Goal: Task Accomplishment & Management: Complete application form

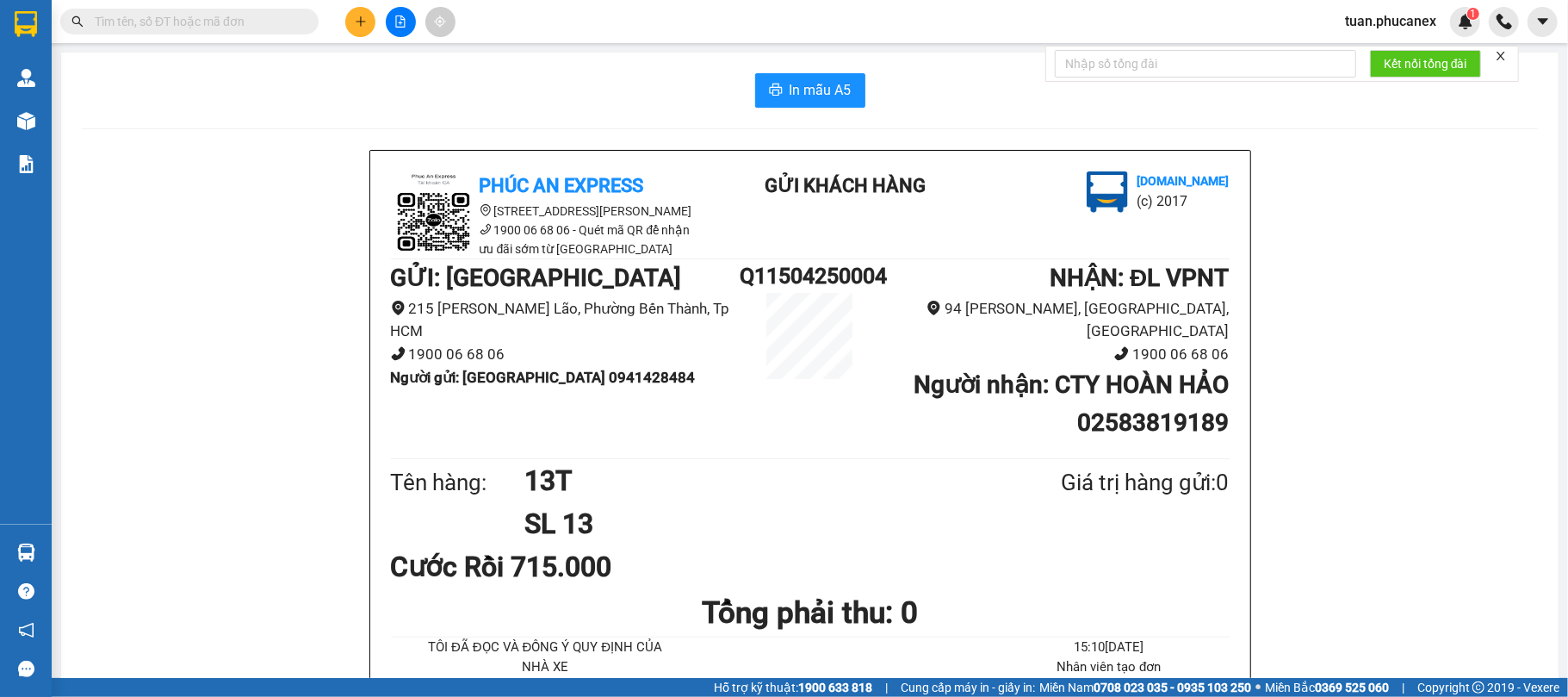
click at [243, 21] on input "text" at bounding box center [197, 21] width 204 height 19
paste input "CR1007250001"
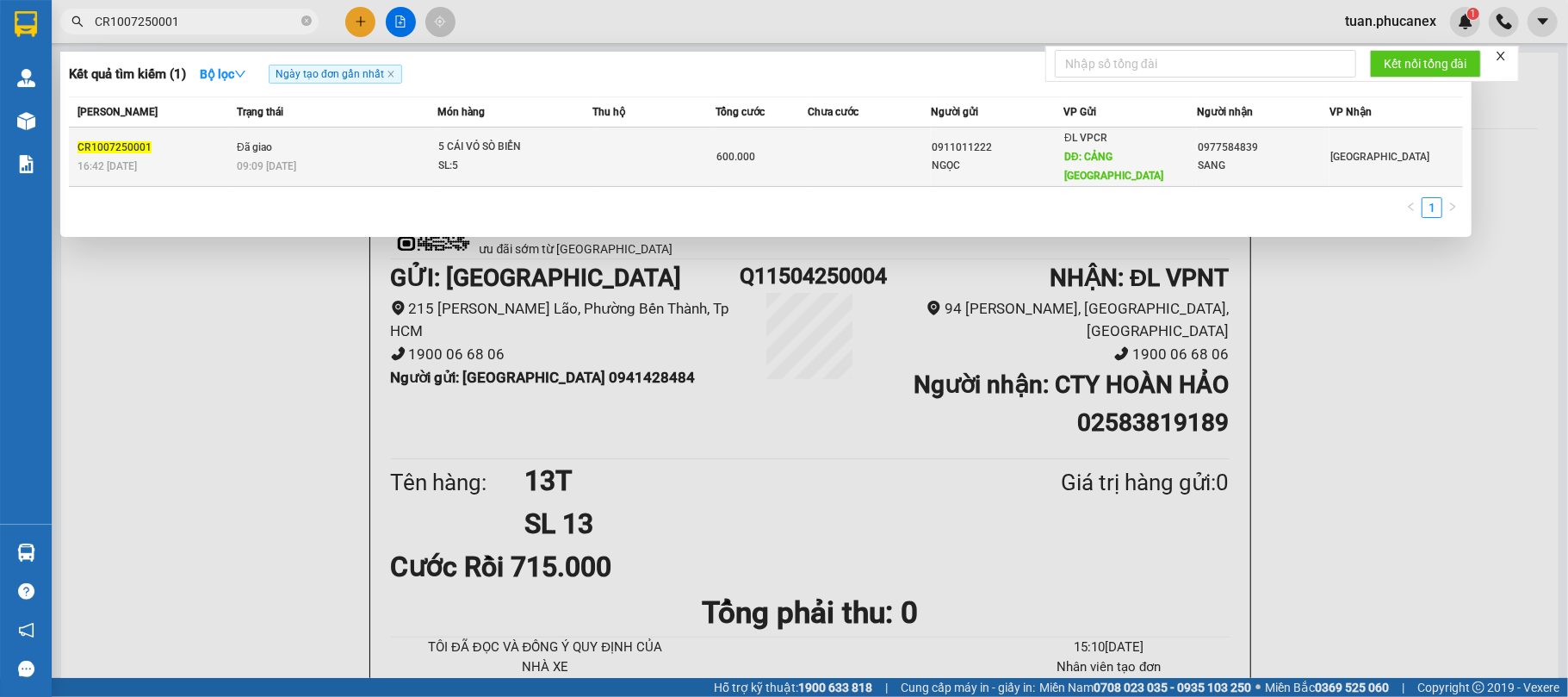
type input "CR1007250001"
click at [742, 158] on td "600.000" at bounding box center [761, 157] width 92 height 59
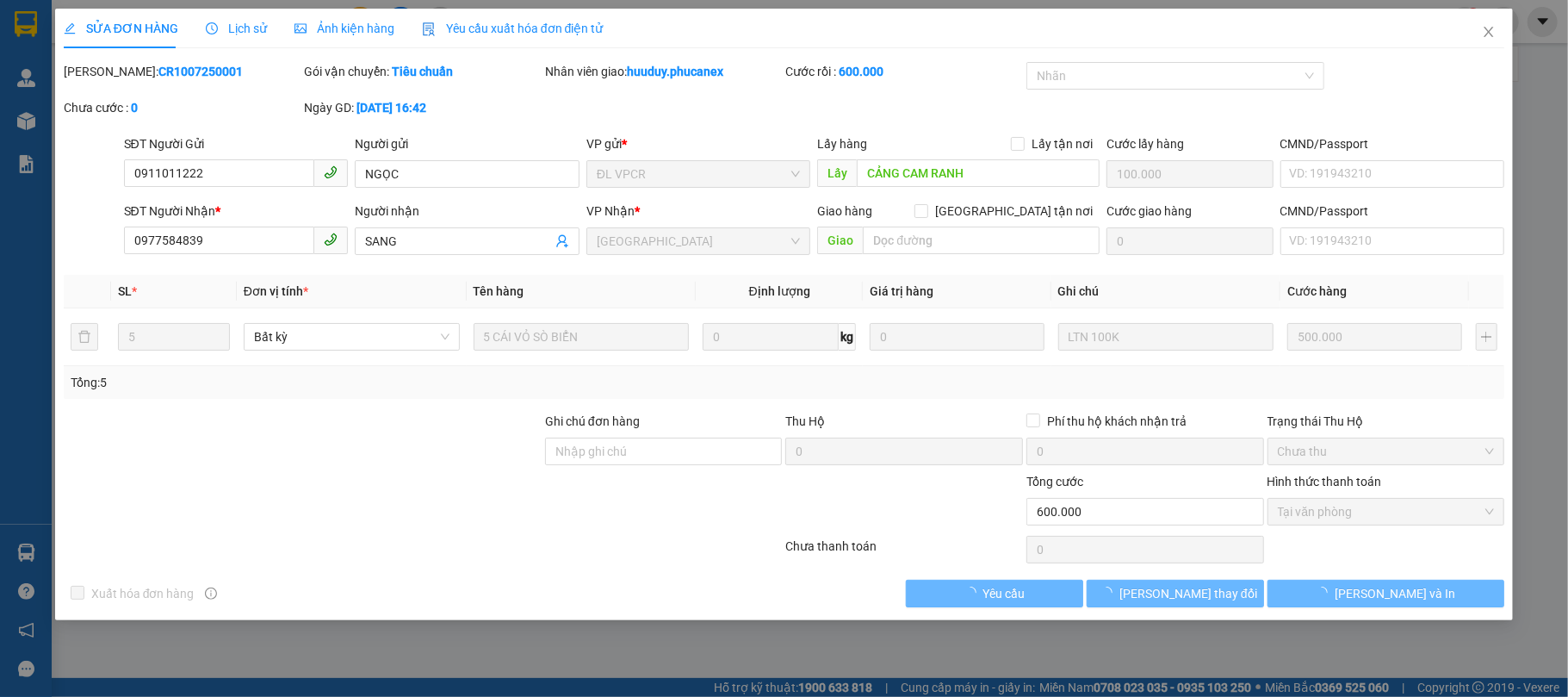
type input "0911011222"
type input "NGỌC"
type input "CẢNG CAM RANH"
type input "100.000"
type input "0977584839"
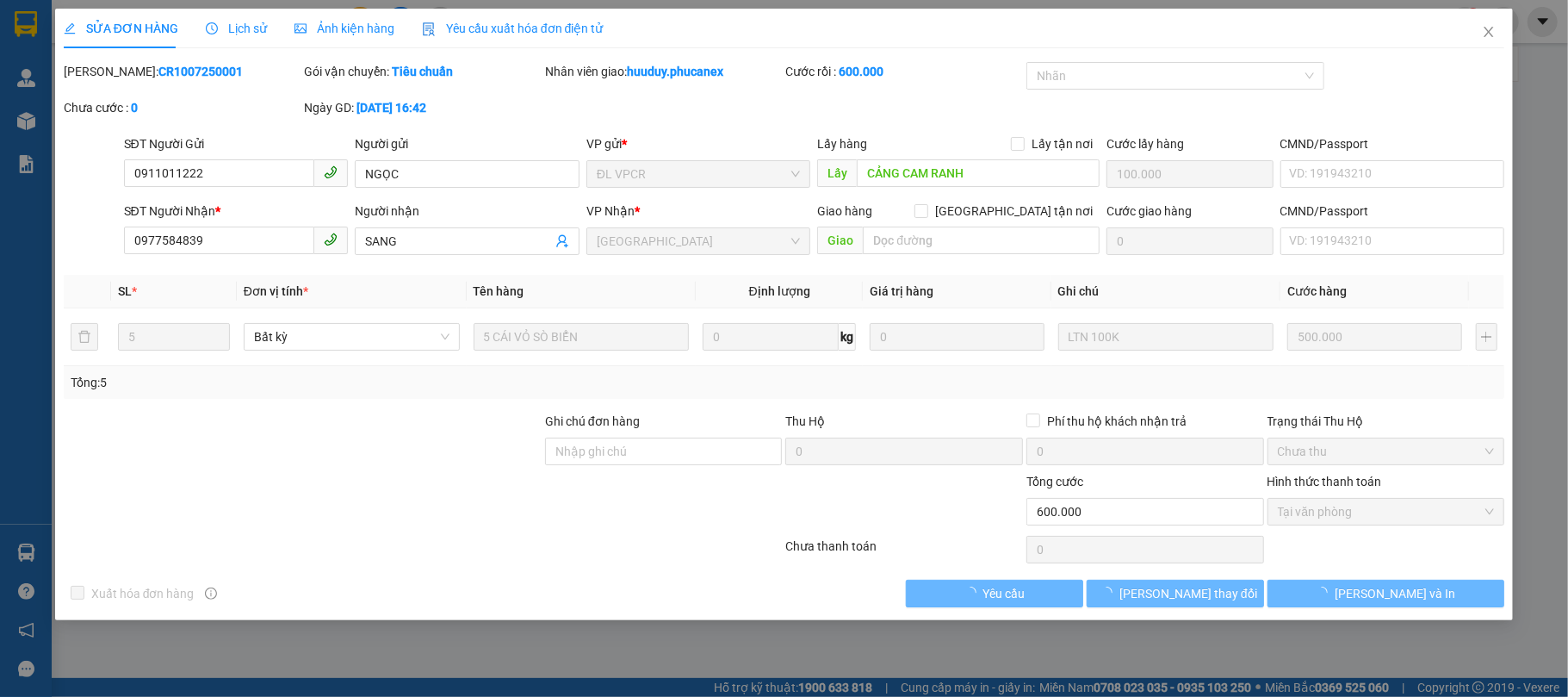
type input "SANG"
type input "600.000"
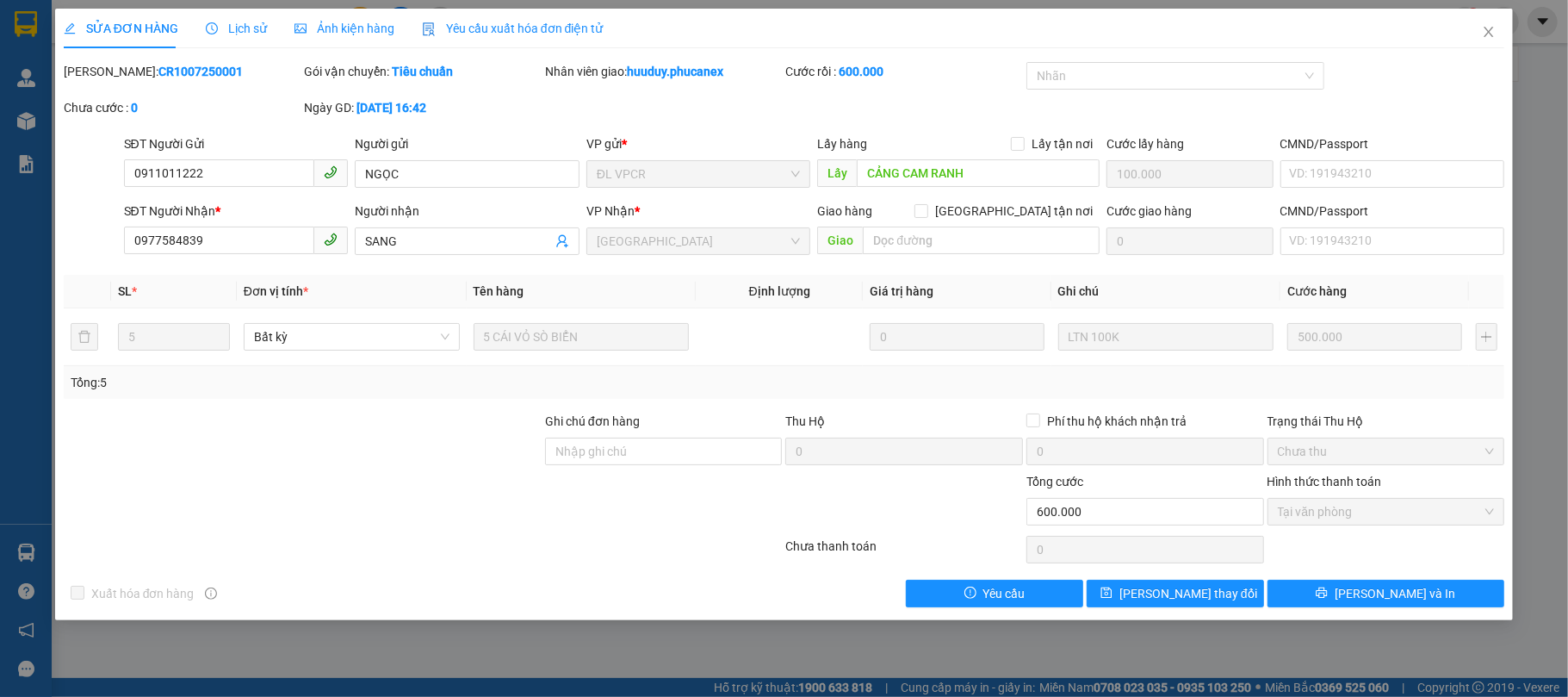
click at [228, 39] on div "Lịch sử" at bounding box center [236, 29] width 61 height 40
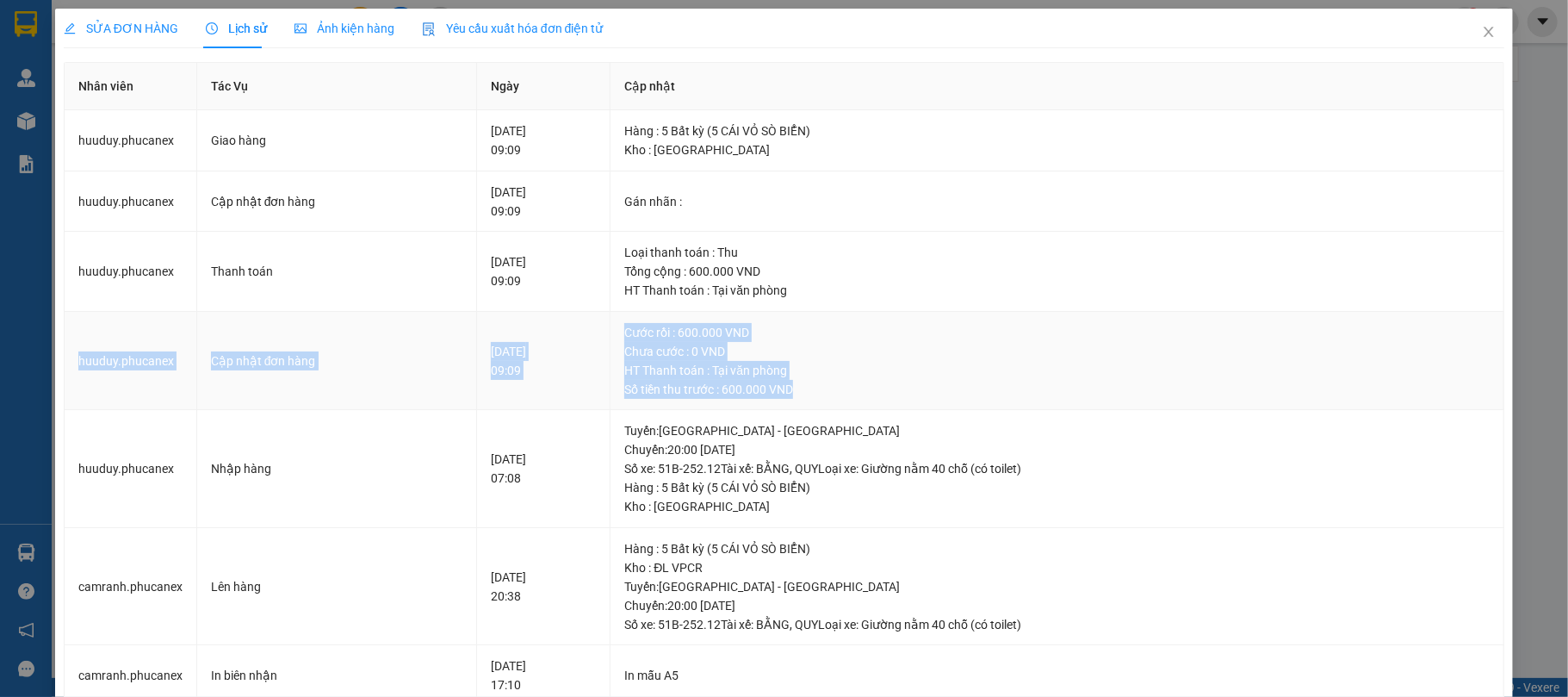
drag, startPoint x: 79, startPoint y: 357, endPoint x: 1037, endPoint y: 380, distance: 958.3
click at [1037, 380] on tr "huuduy.phucanex Cập nhật đơn hàng [DATE] 09:09 Cước rồi : 600.000 VND Chưa cước…" at bounding box center [784, 361] width 1440 height 99
click at [1075, 392] on div "Số tiền thu trước : 600.000 VND" at bounding box center [1057, 389] width 865 height 19
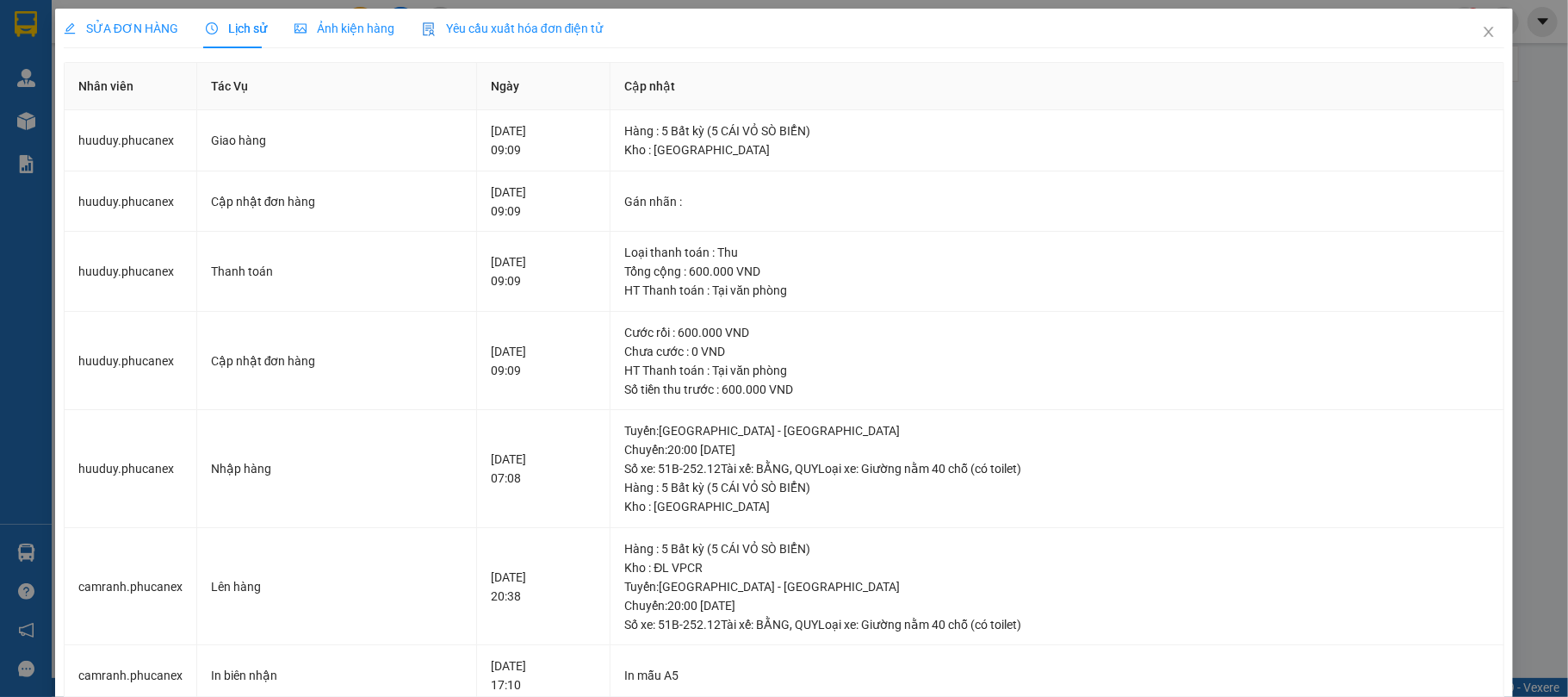
click at [153, 24] on span "SỬA ĐƠN HÀNG" at bounding box center [121, 29] width 115 height 14
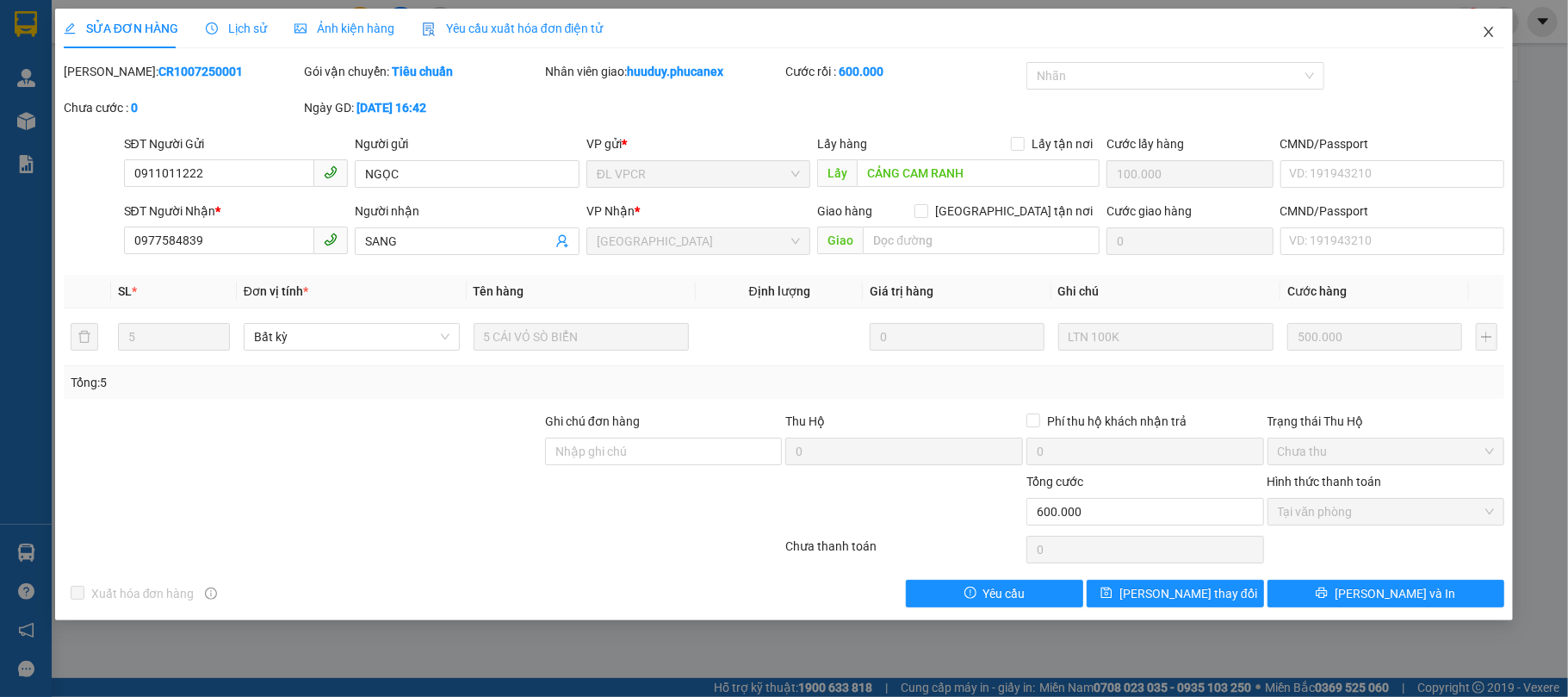
click at [1496, 36] on icon "close" at bounding box center [1489, 32] width 14 height 14
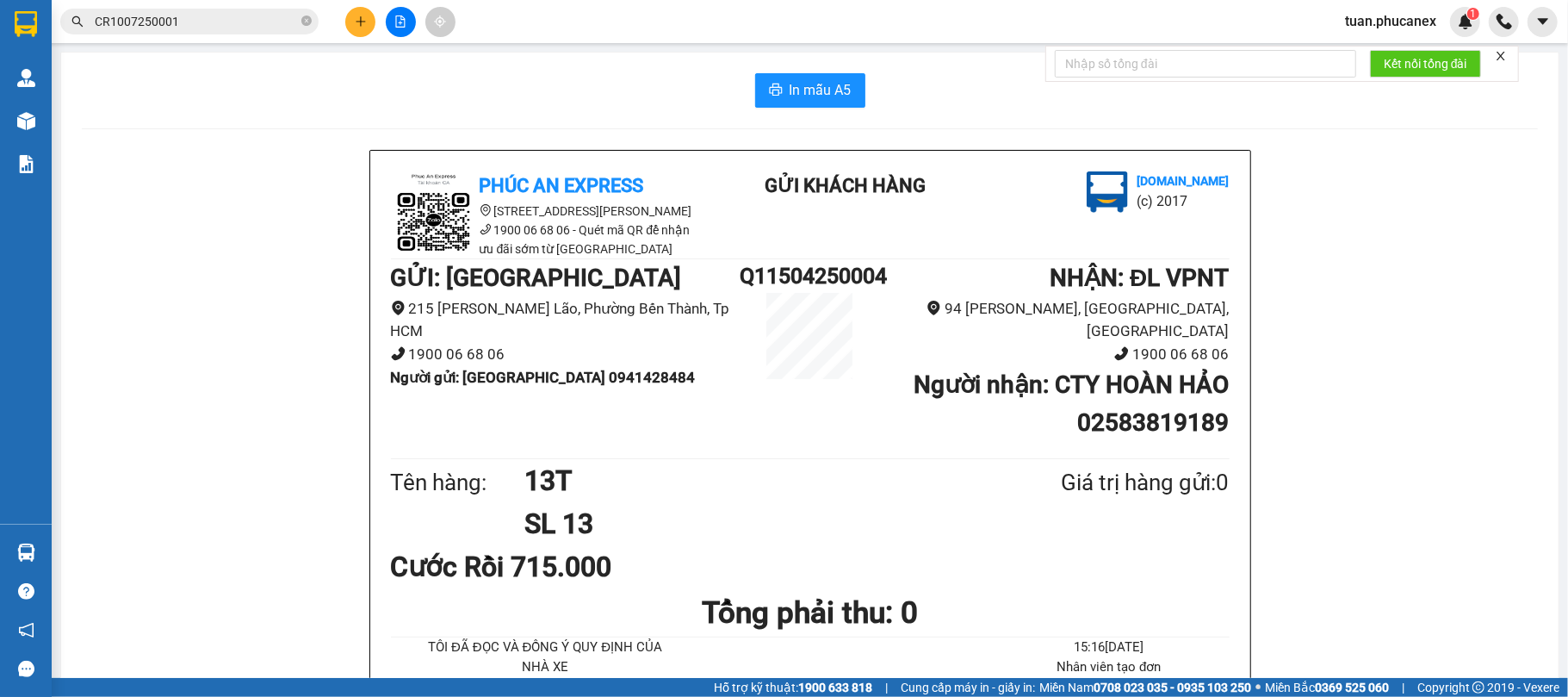
click at [239, 22] on input "CR1007250001" at bounding box center [197, 21] width 204 height 19
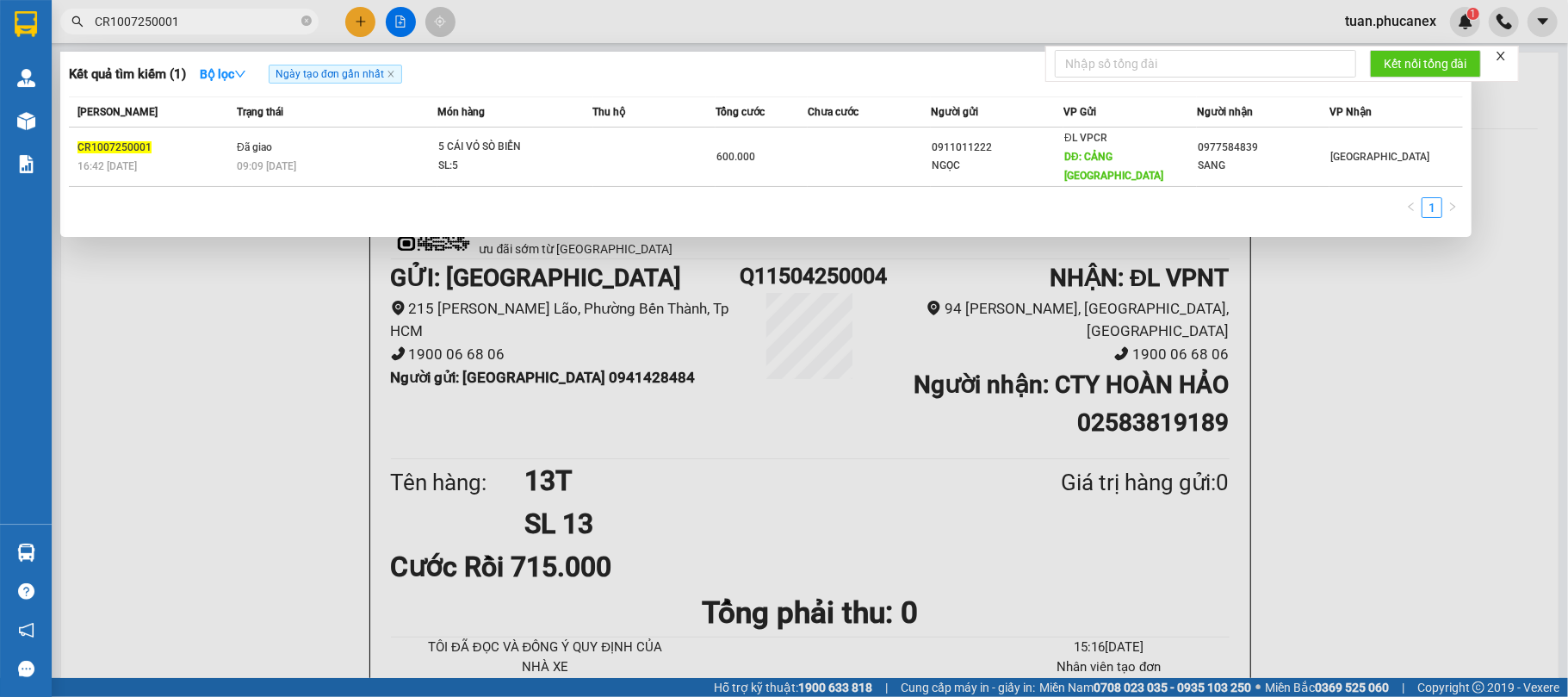
click at [239, 22] on input "CR1007250001" at bounding box center [197, 21] width 204 height 19
paste input "NT1307250002"
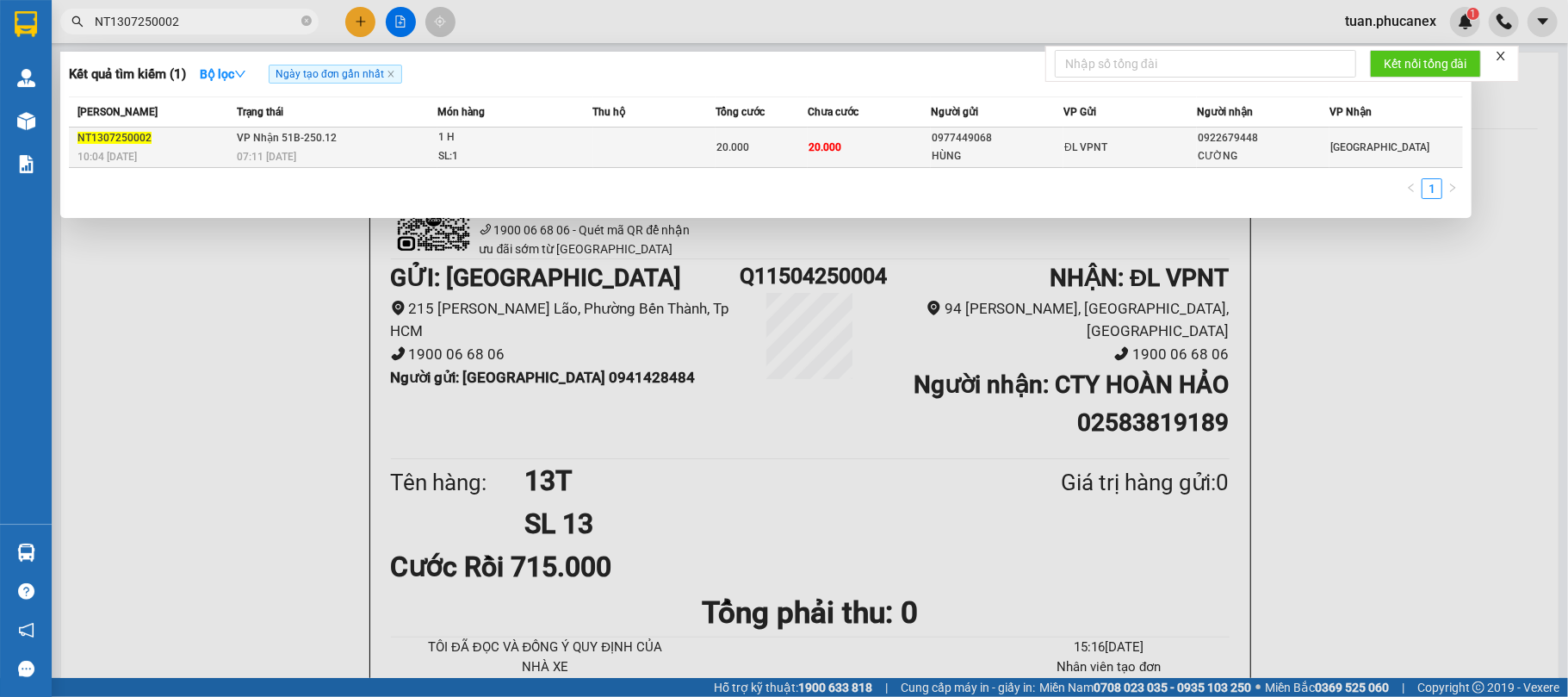
type input "NT1307250002"
click at [861, 150] on td "20.000" at bounding box center [869, 147] width 124 height 41
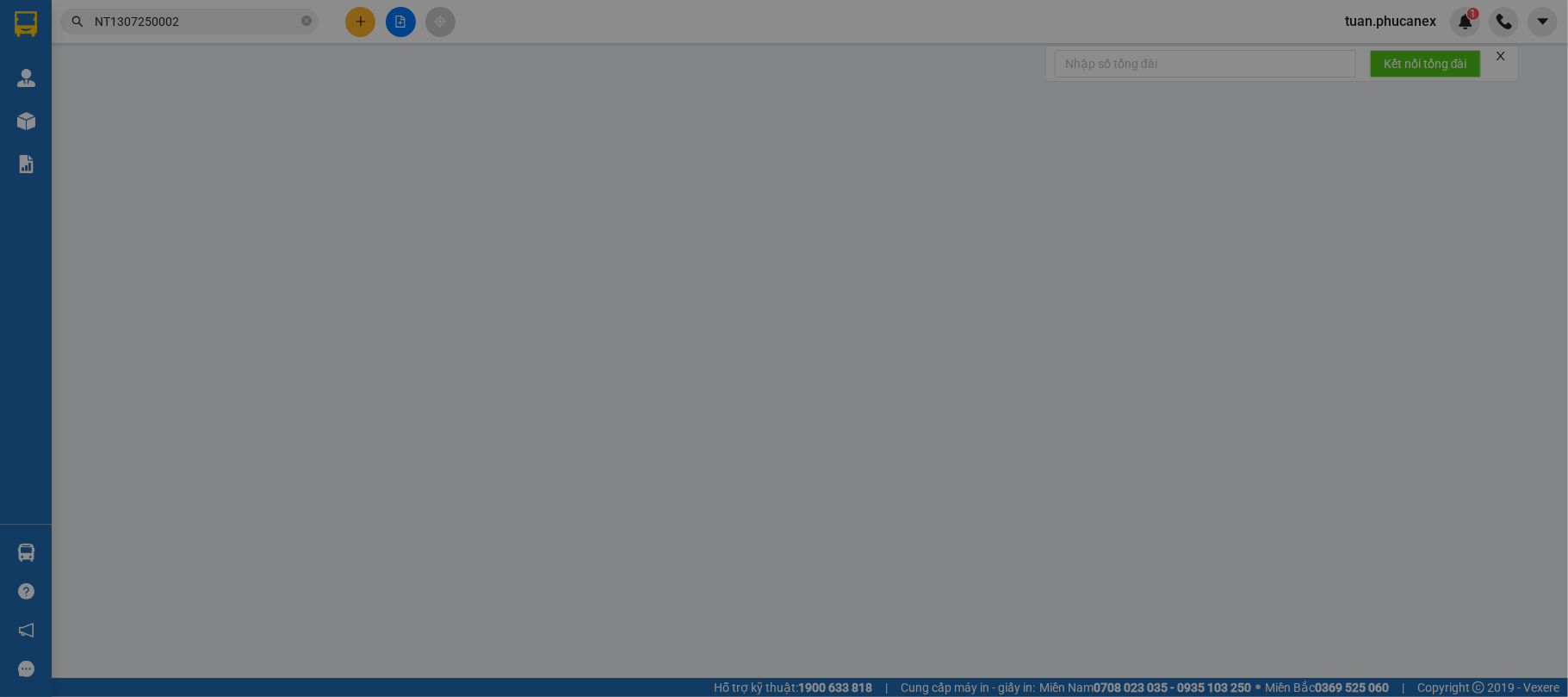
type input "0977449068"
type input "HÙNG"
type input "0922679448"
type input "CƯỜNG"
type input "20.000"
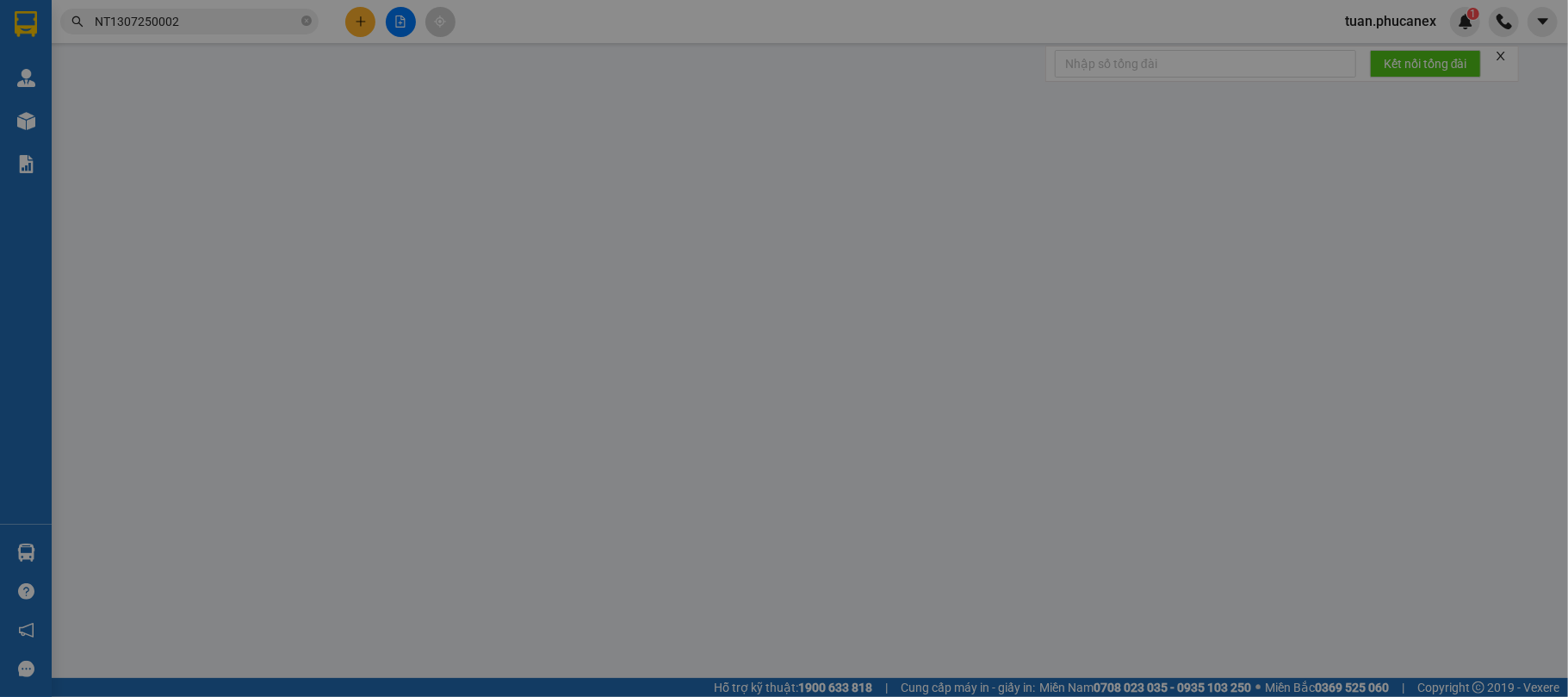
type input "20.000"
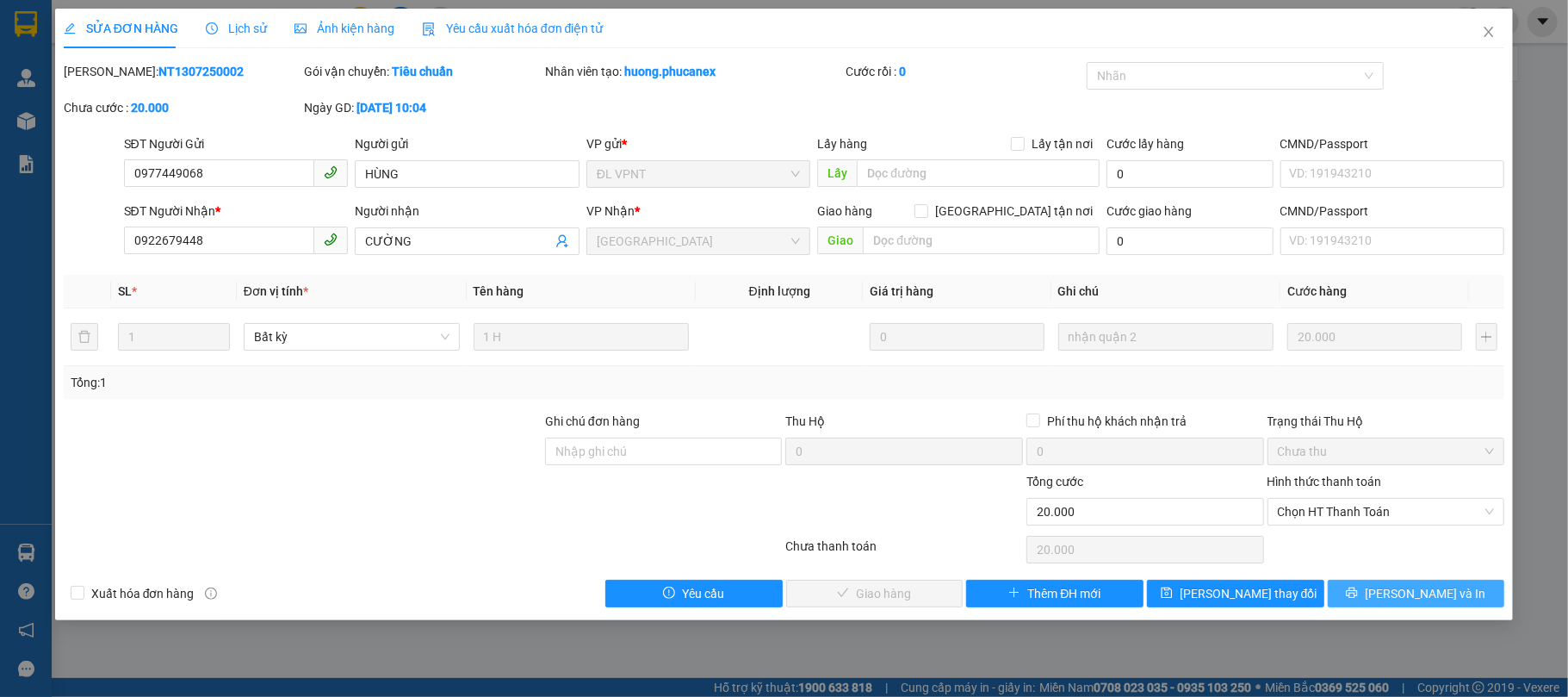
click at [1400, 594] on span "[PERSON_NAME] và In" at bounding box center [1426, 593] width 121 height 19
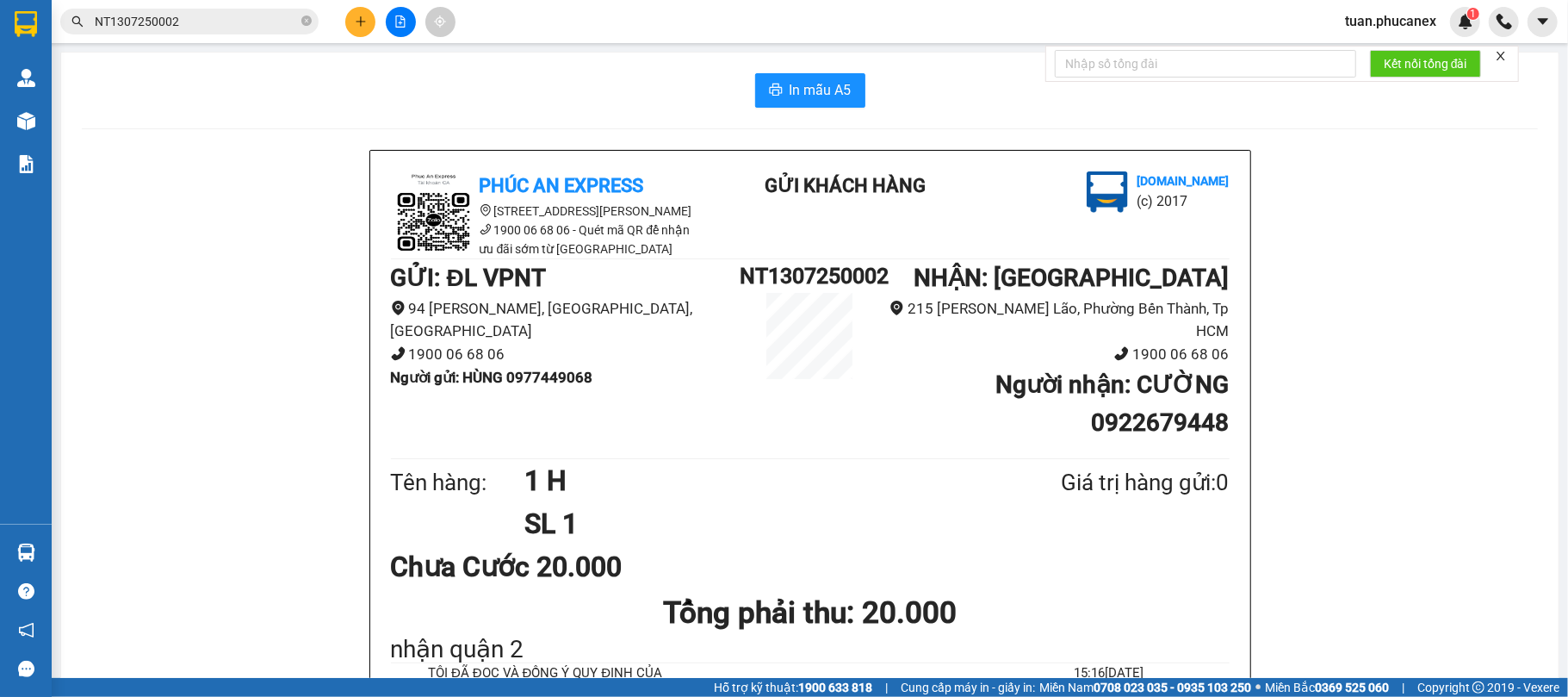
click at [216, 23] on input "NT1307250002" at bounding box center [197, 21] width 204 height 19
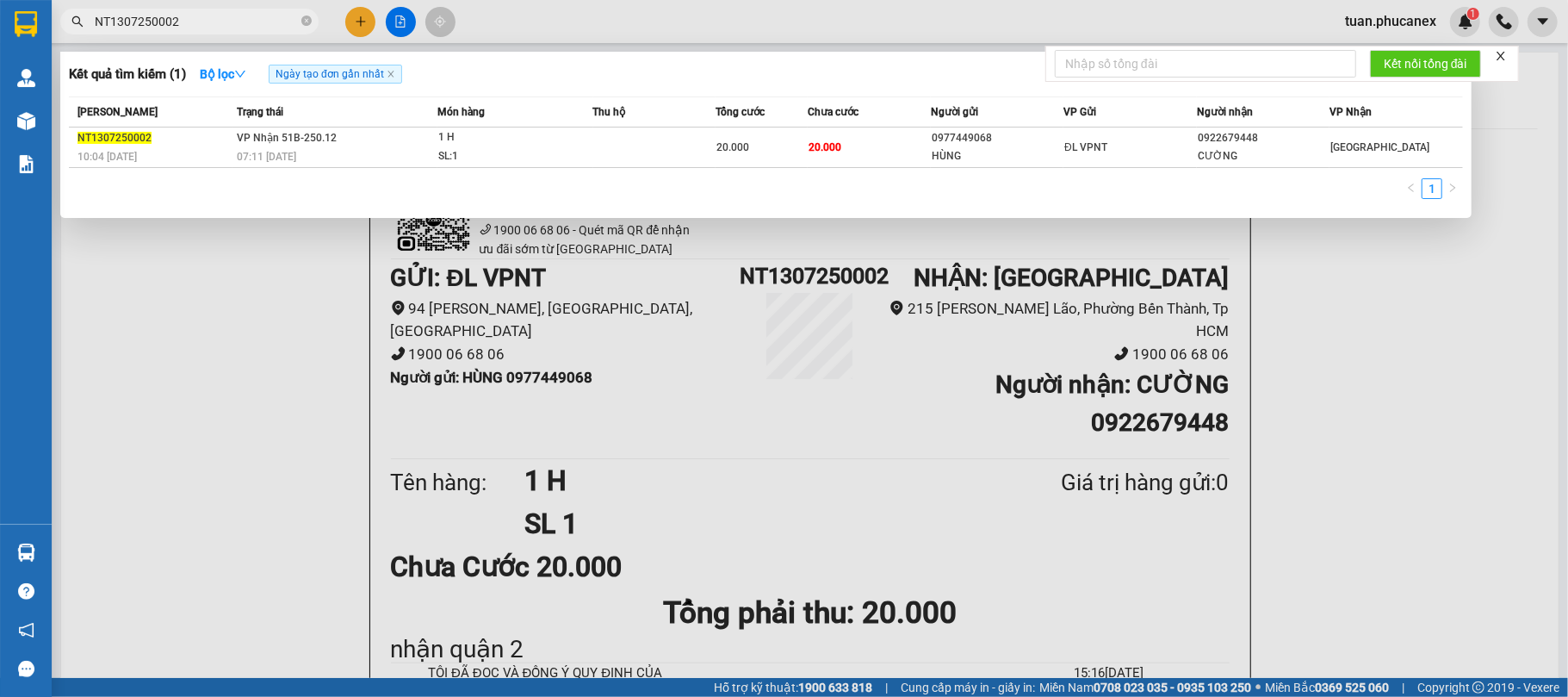
click at [216, 23] on input "NT1307250002" at bounding box center [197, 21] width 204 height 19
paste input "2207250038"
type input "NT2207250038"
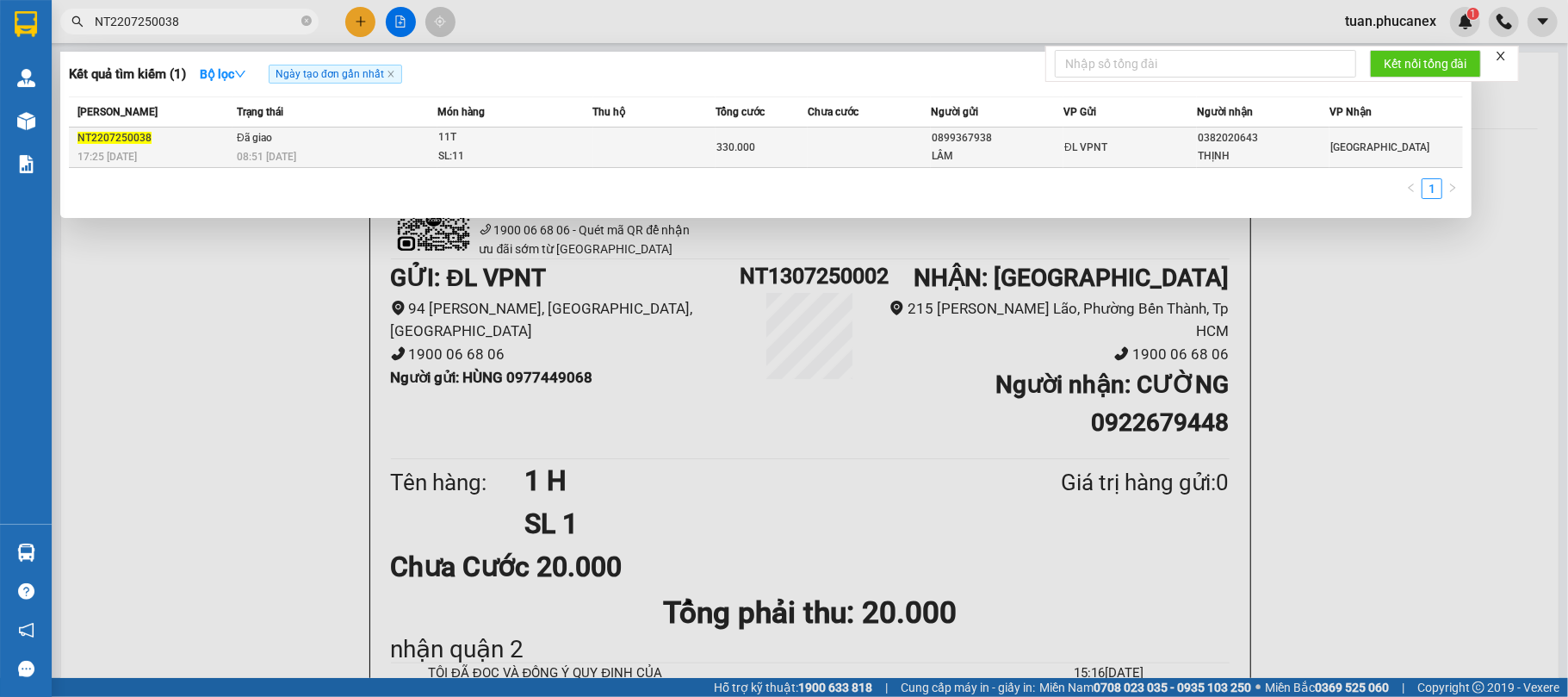
click at [386, 158] on div "08:51 [DATE]" at bounding box center [337, 156] width 200 height 19
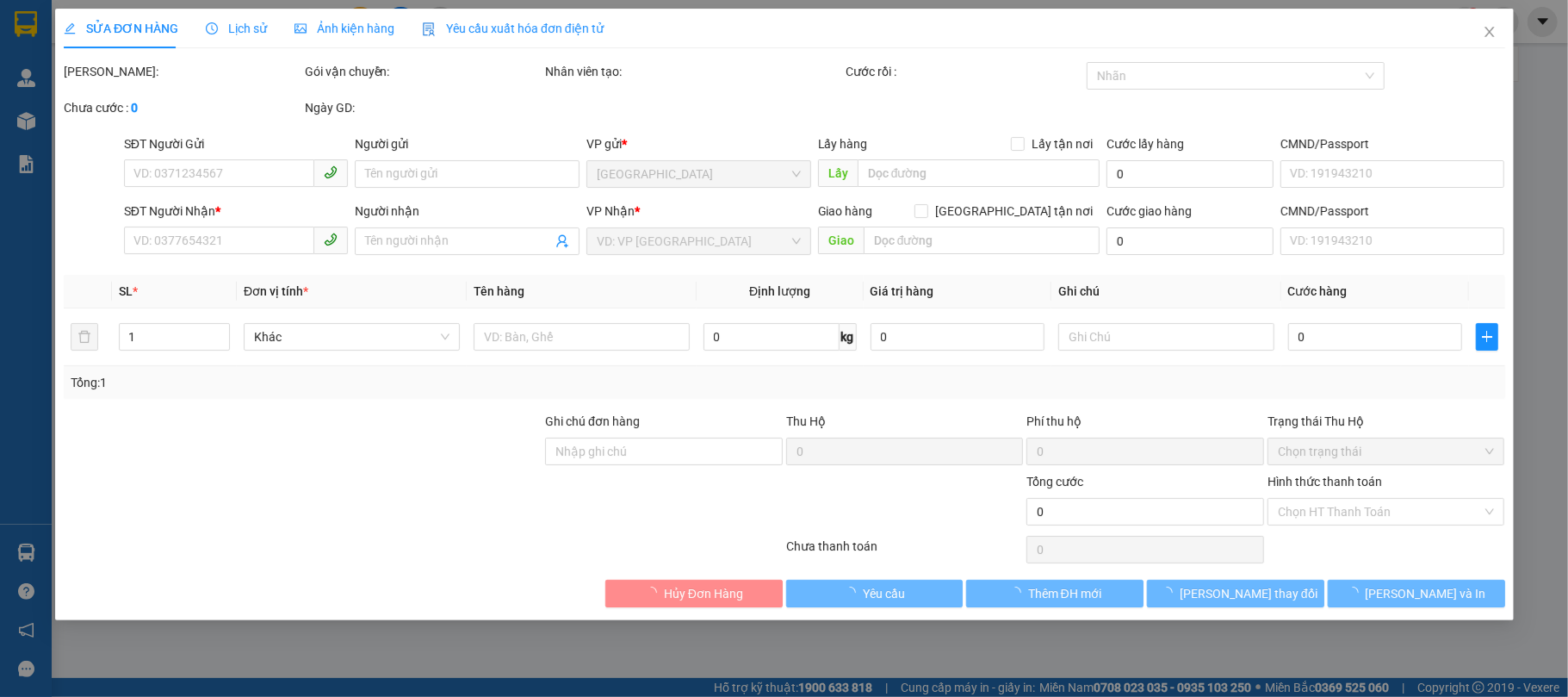
type input "0899367938"
type input "LÂM"
type input "0382020643"
type input "THỊNH"
type input "330.000"
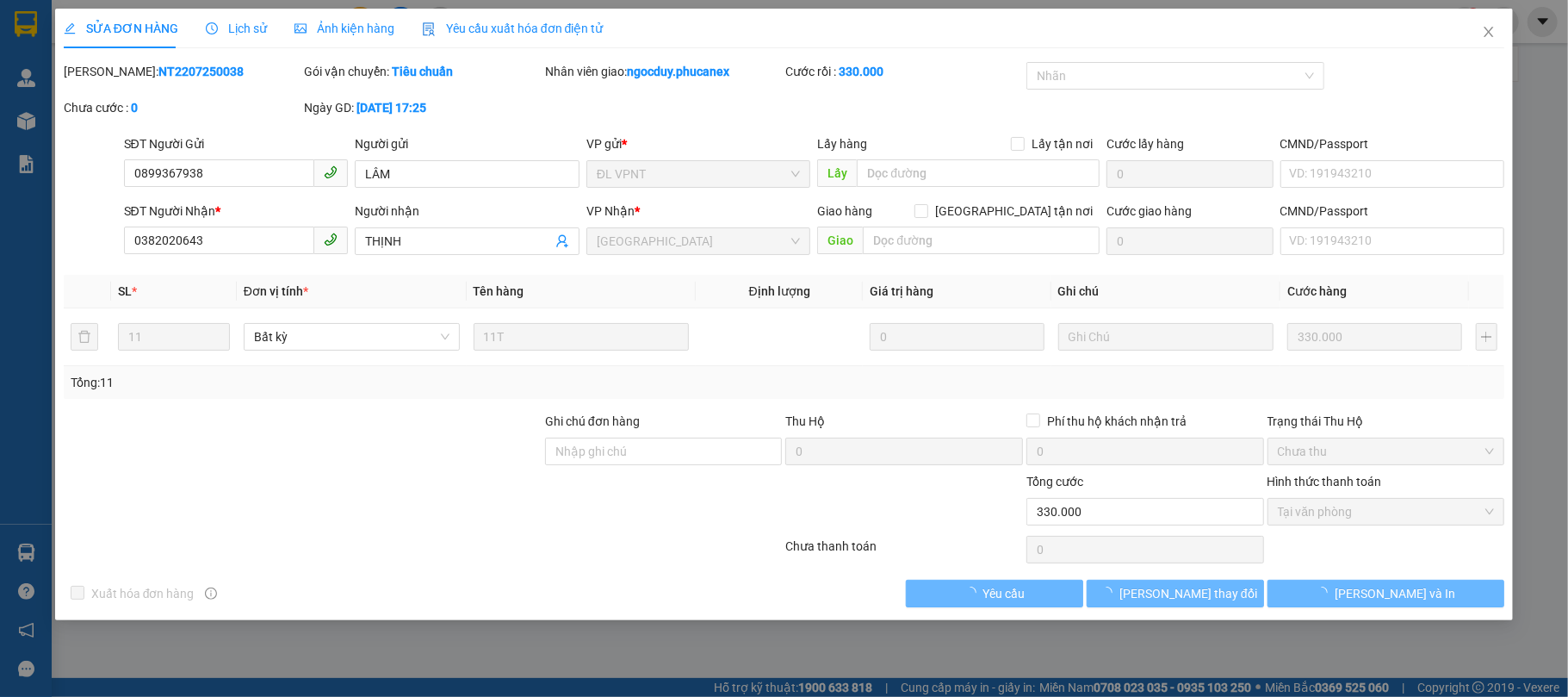
click at [251, 28] on span "Lịch sử" at bounding box center [236, 29] width 61 height 14
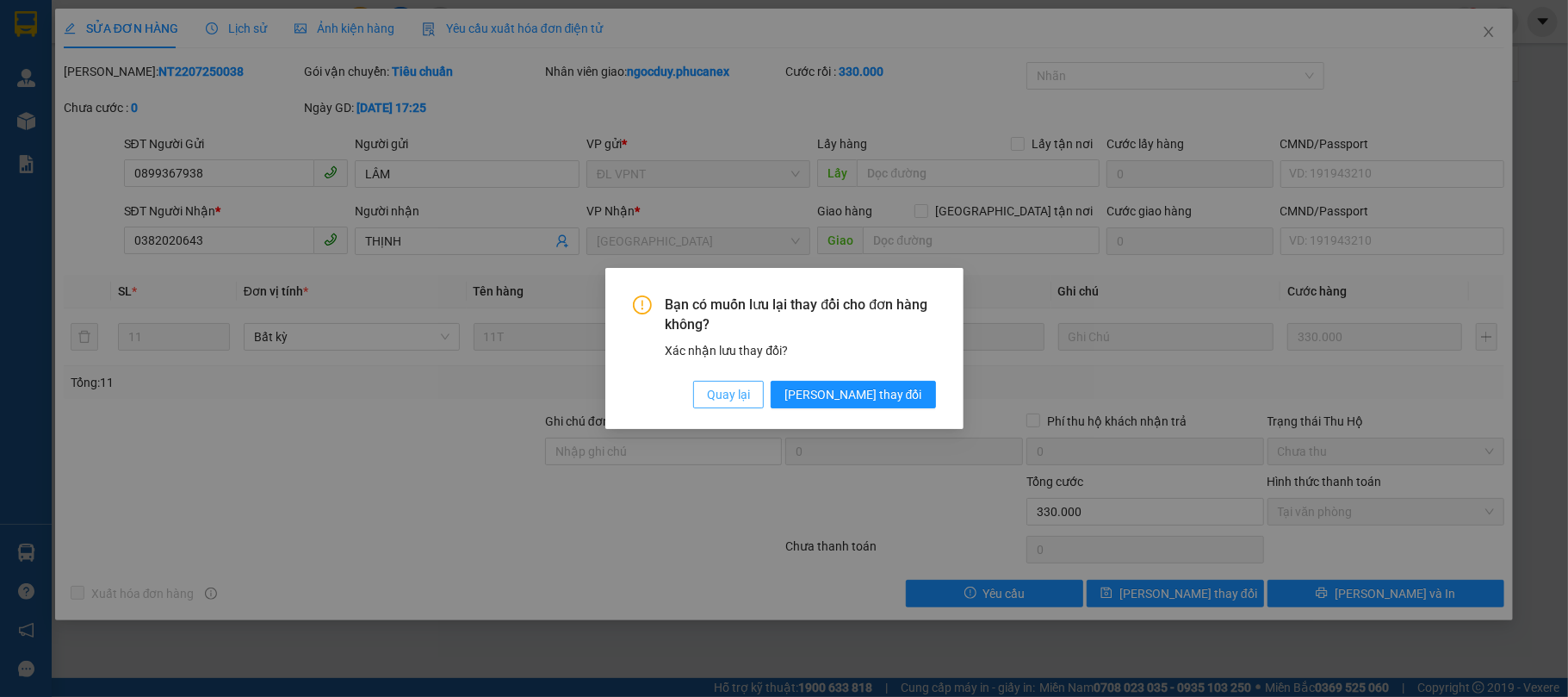
click at [750, 399] on span "Quay lại" at bounding box center [729, 393] width 44 height 19
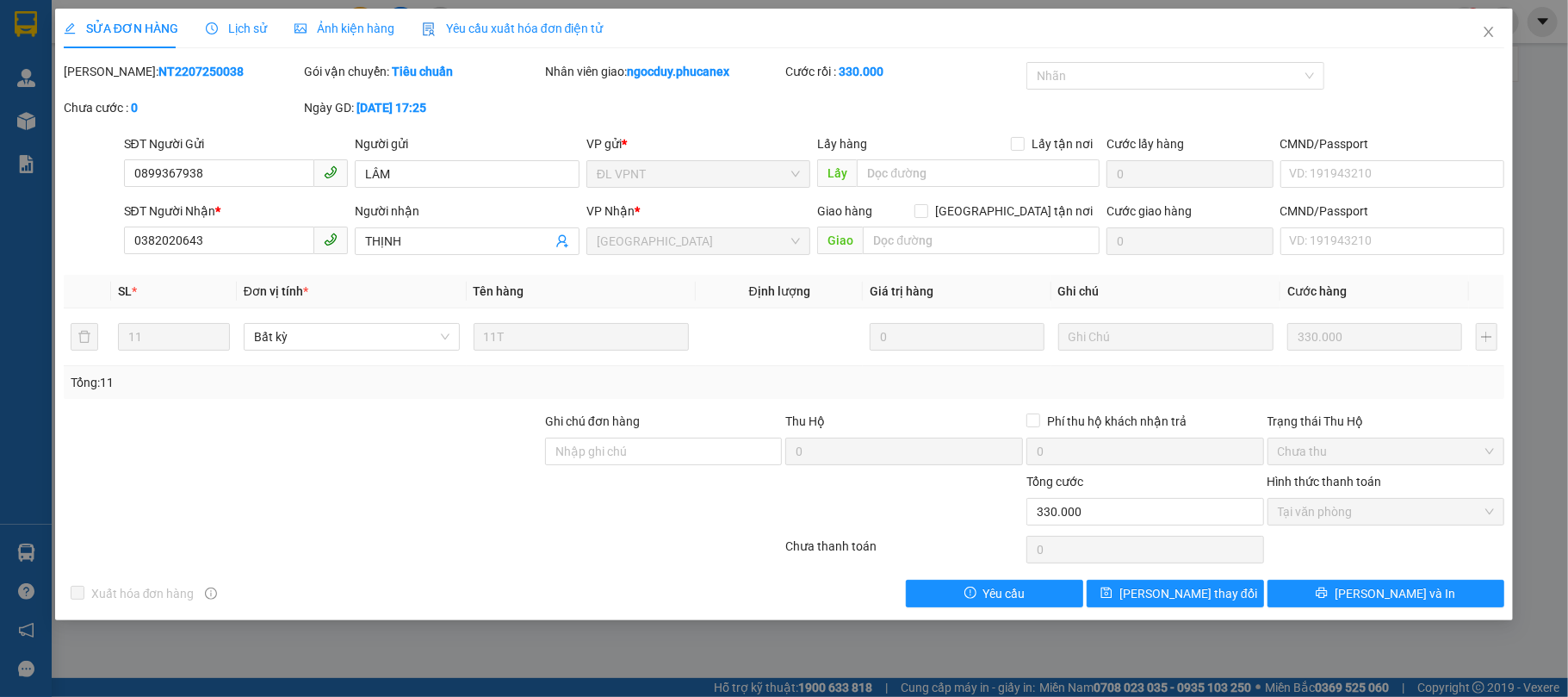
click at [238, 26] on span "Lịch sử" at bounding box center [236, 29] width 61 height 14
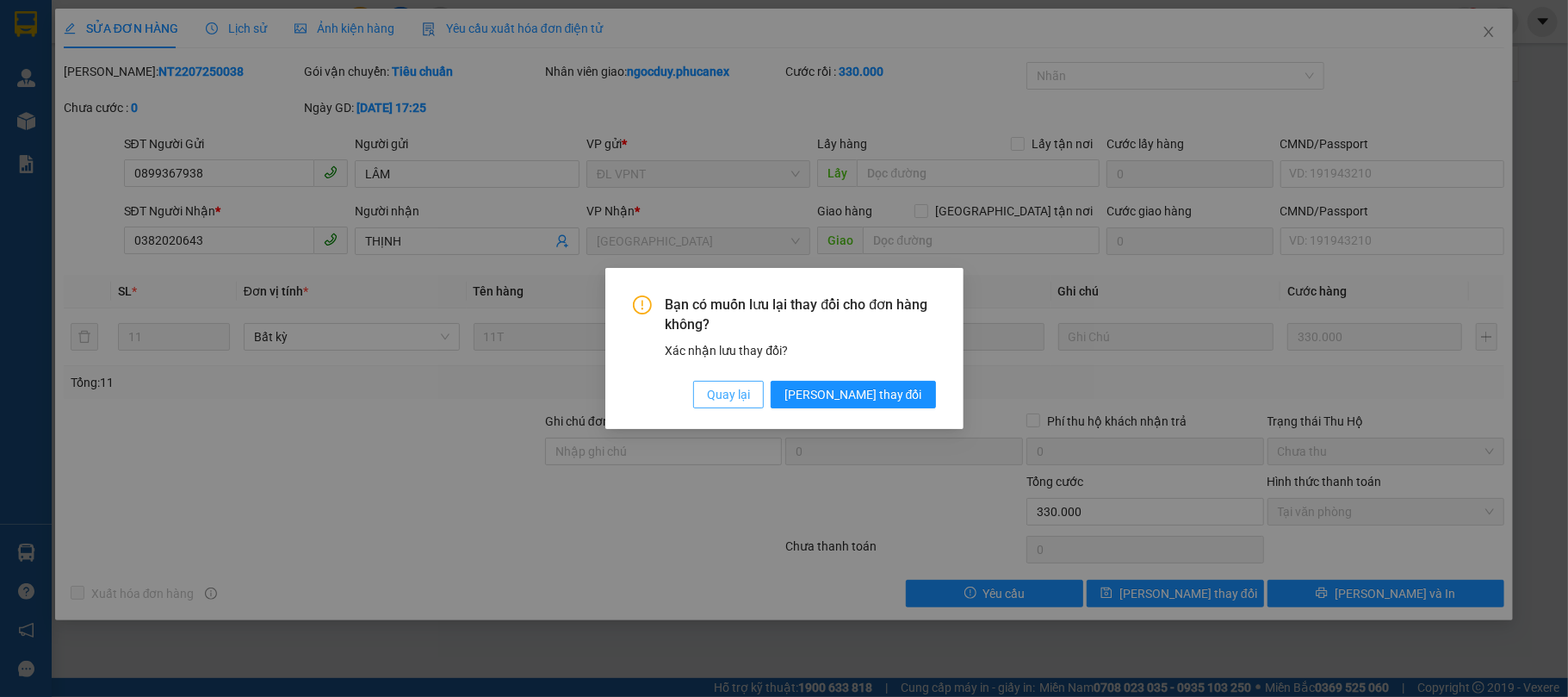
click at [750, 393] on span "Quay lại" at bounding box center [729, 393] width 44 height 19
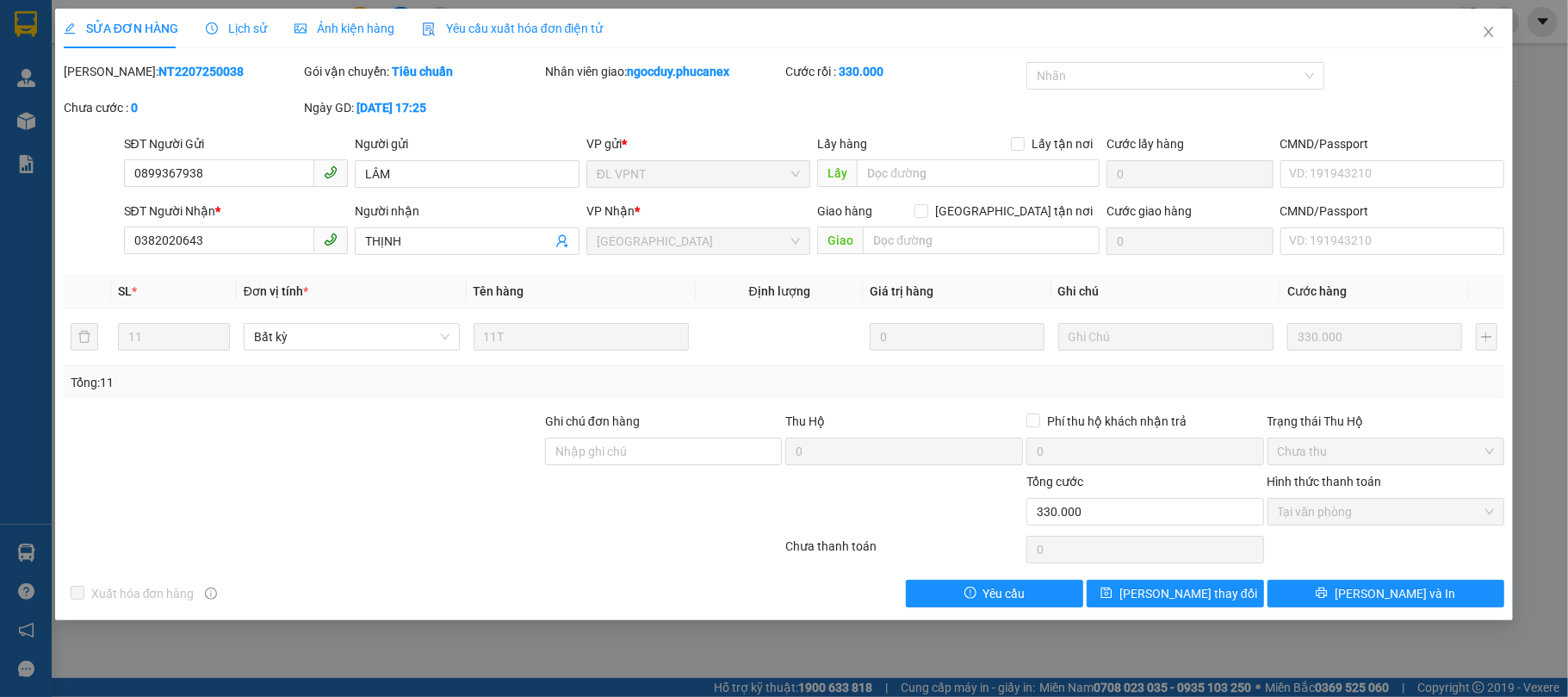
click at [218, 24] on span "Lịch sử" at bounding box center [236, 29] width 61 height 14
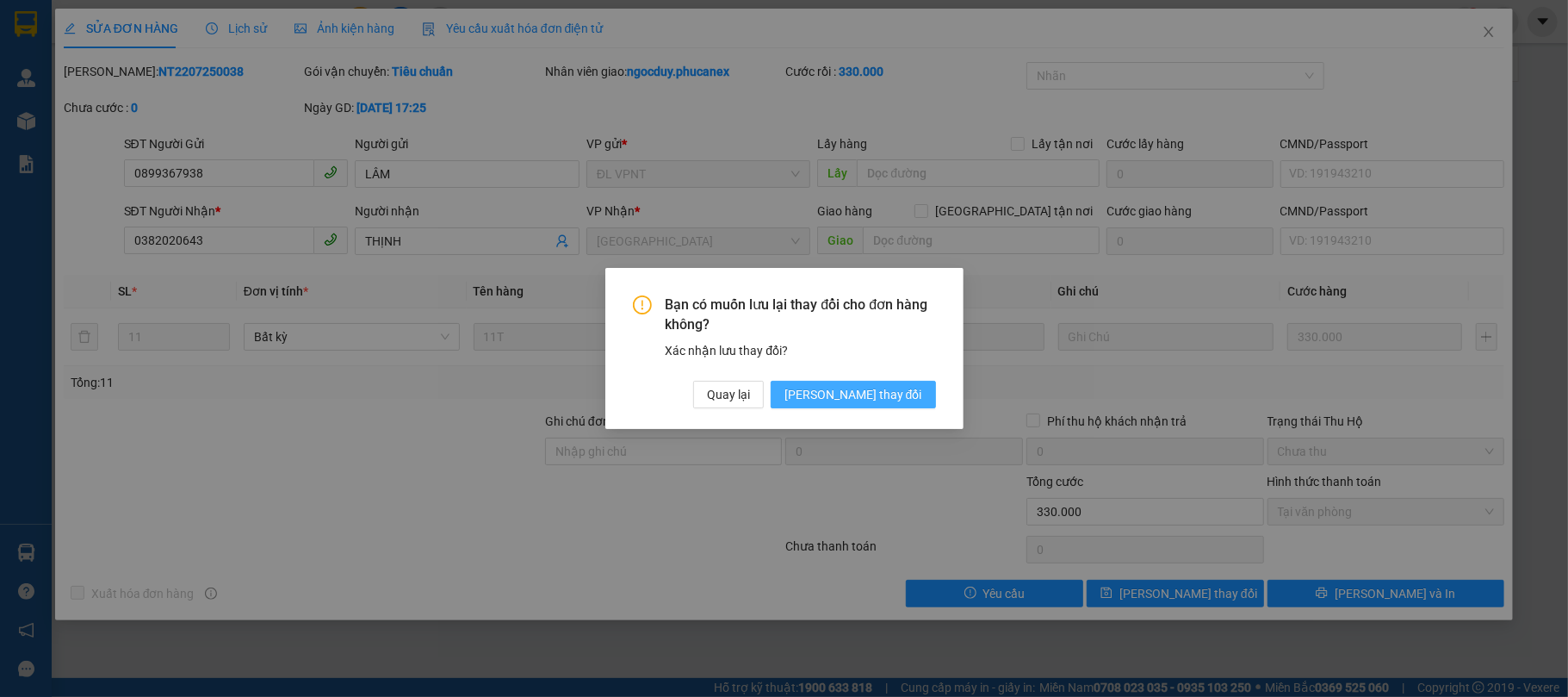
click at [870, 397] on span "[PERSON_NAME] thay đổi" at bounding box center [853, 393] width 137 height 19
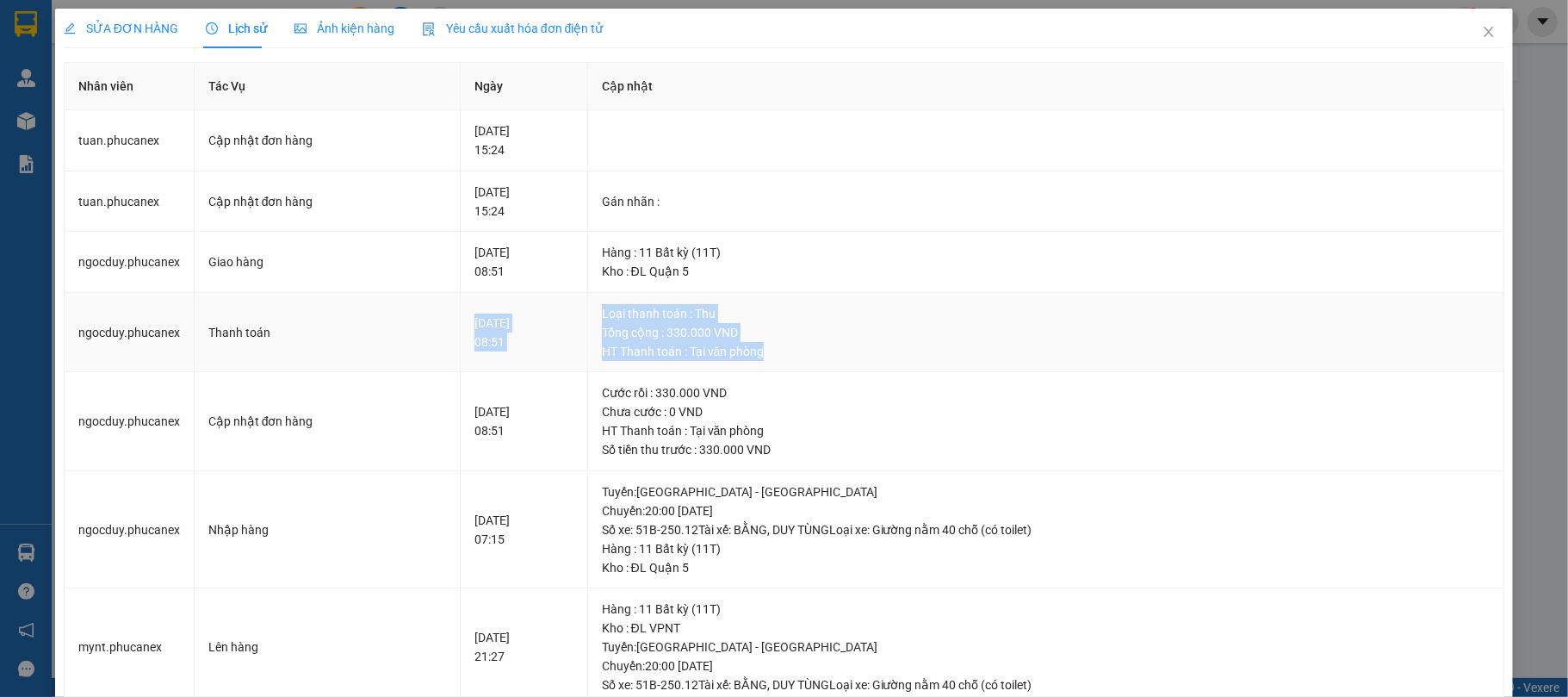
drag, startPoint x: 446, startPoint y: 324, endPoint x: 801, endPoint y: 346, distance: 355.7
click at [801, 346] on tr "ngocduy.phucanex Thanh toán [DATE] 08:51 Loại thanh toán : Thu Tổng cộng : 330.…" at bounding box center [784, 332] width 1440 height 80
click at [848, 361] on div "HT Thanh toán : Tại văn phòng" at bounding box center [1046, 351] width 889 height 19
click at [1476, 40] on span "Close" at bounding box center [1489, 33] width 48 height 48
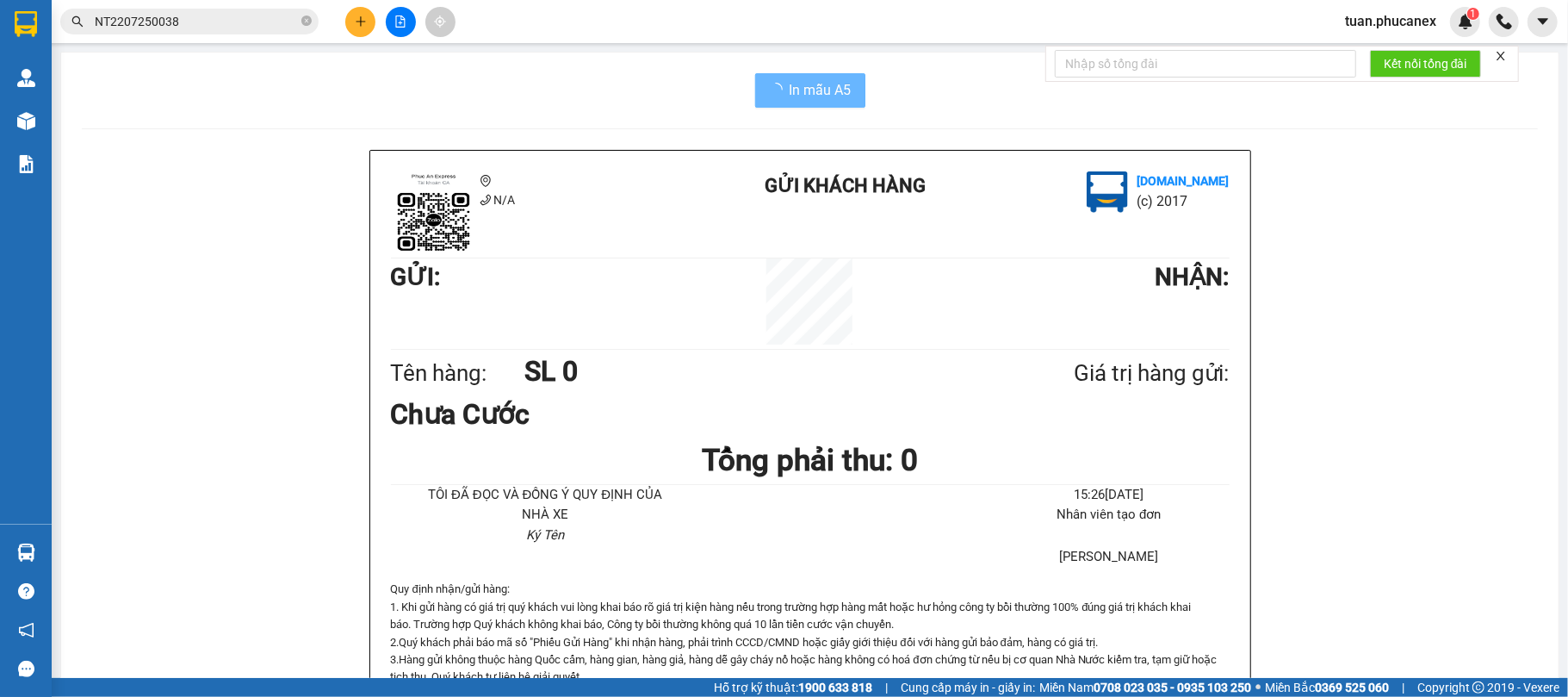
click at [177, 22] on input "NT2207250038" at bounding box center [197, 21] width 204 height 19
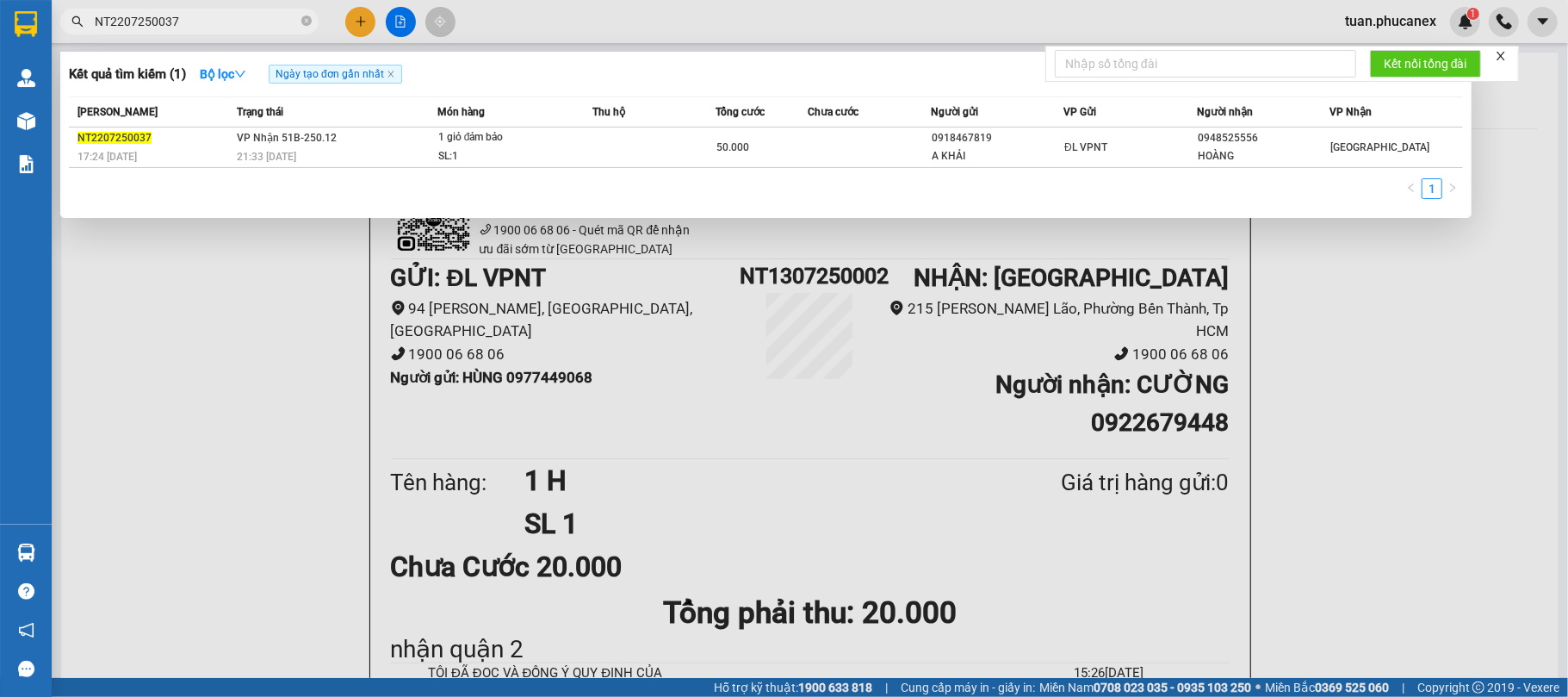
type input "NT2207250037"
click at [302, 24] on icon "close-circle" at bounding box center [306, 21] width 10 height 10
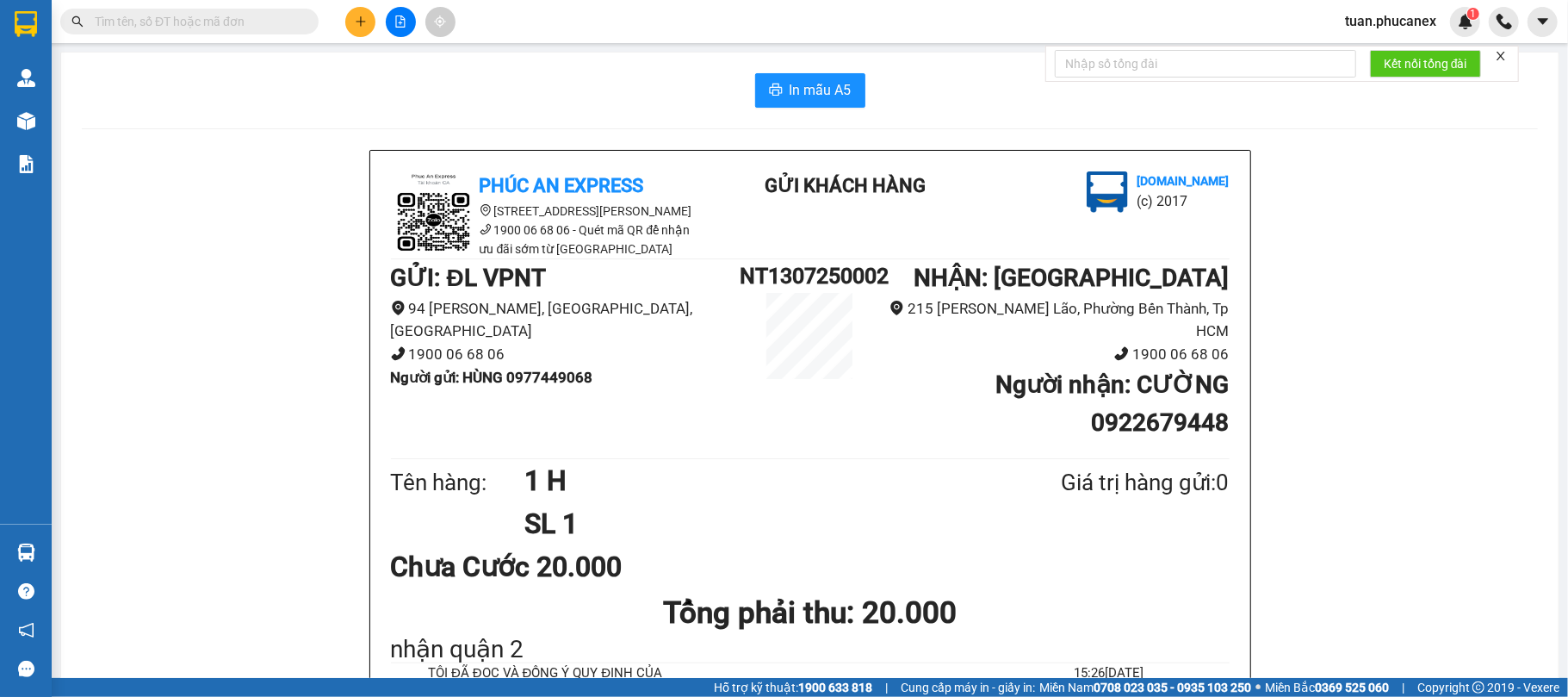
paste input "nt2807250008"
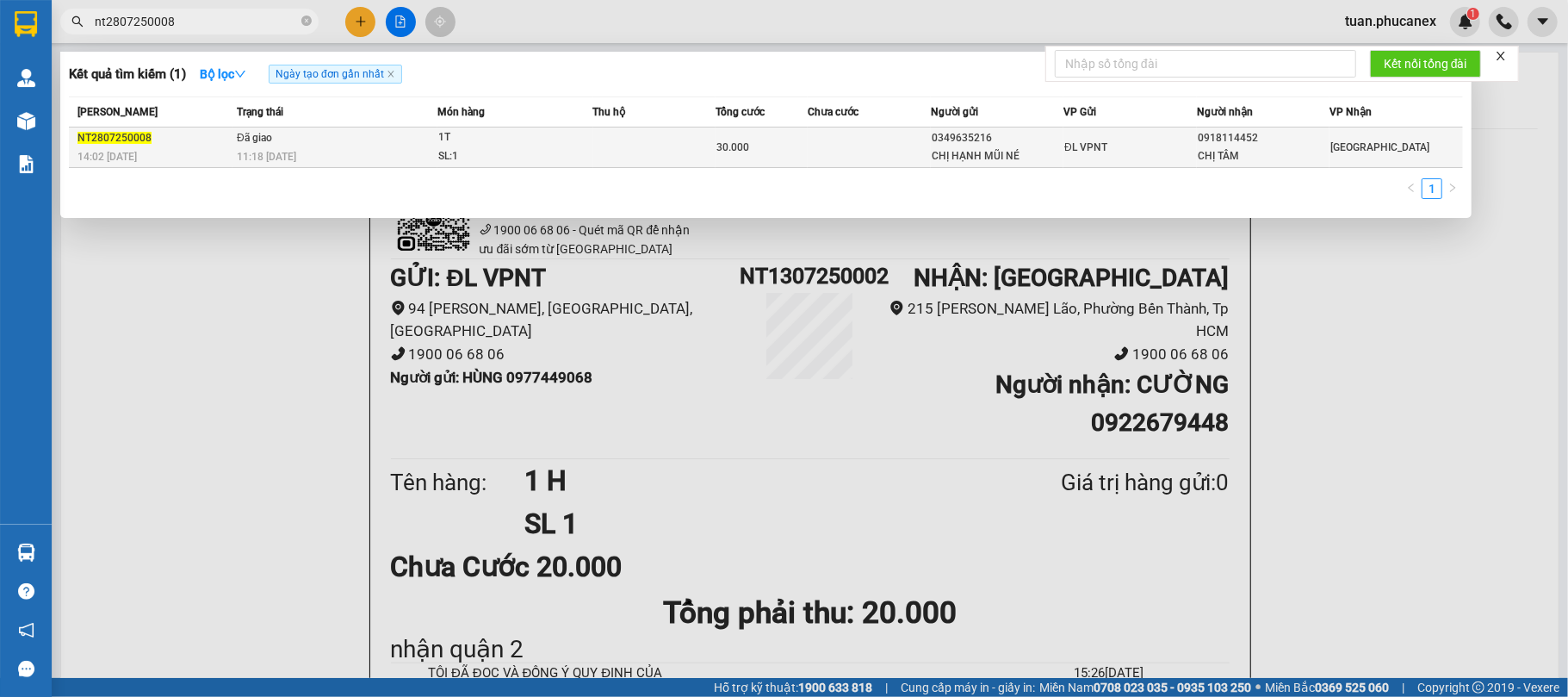
type input "nt2807250008"
click at [825, 145] on td at bounding box center [869, 147] width 124 height 41
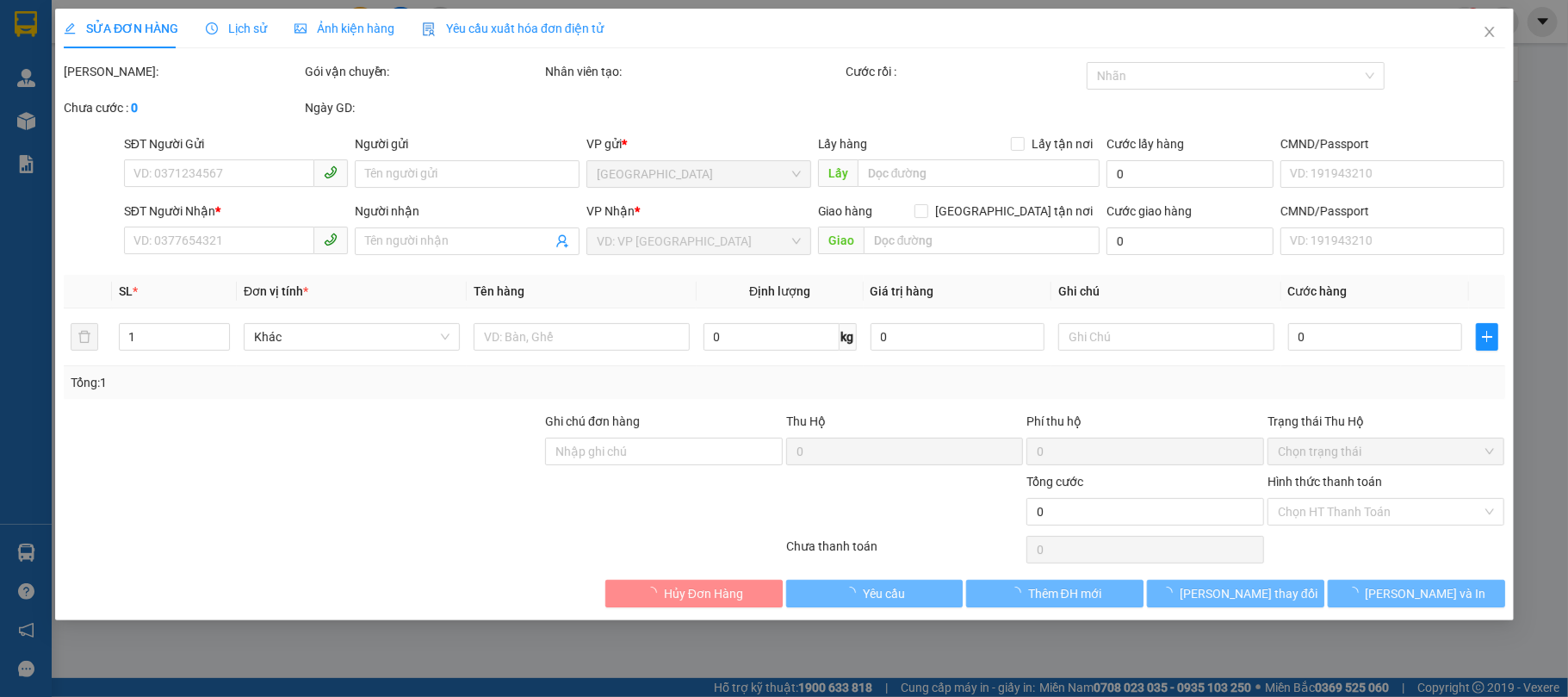
type input "0349635216"
type input "CHỊ HẠNH MŨI NÉ"
type input "0918114452"
type input "CHỊ TÂM"
type input "30.000"
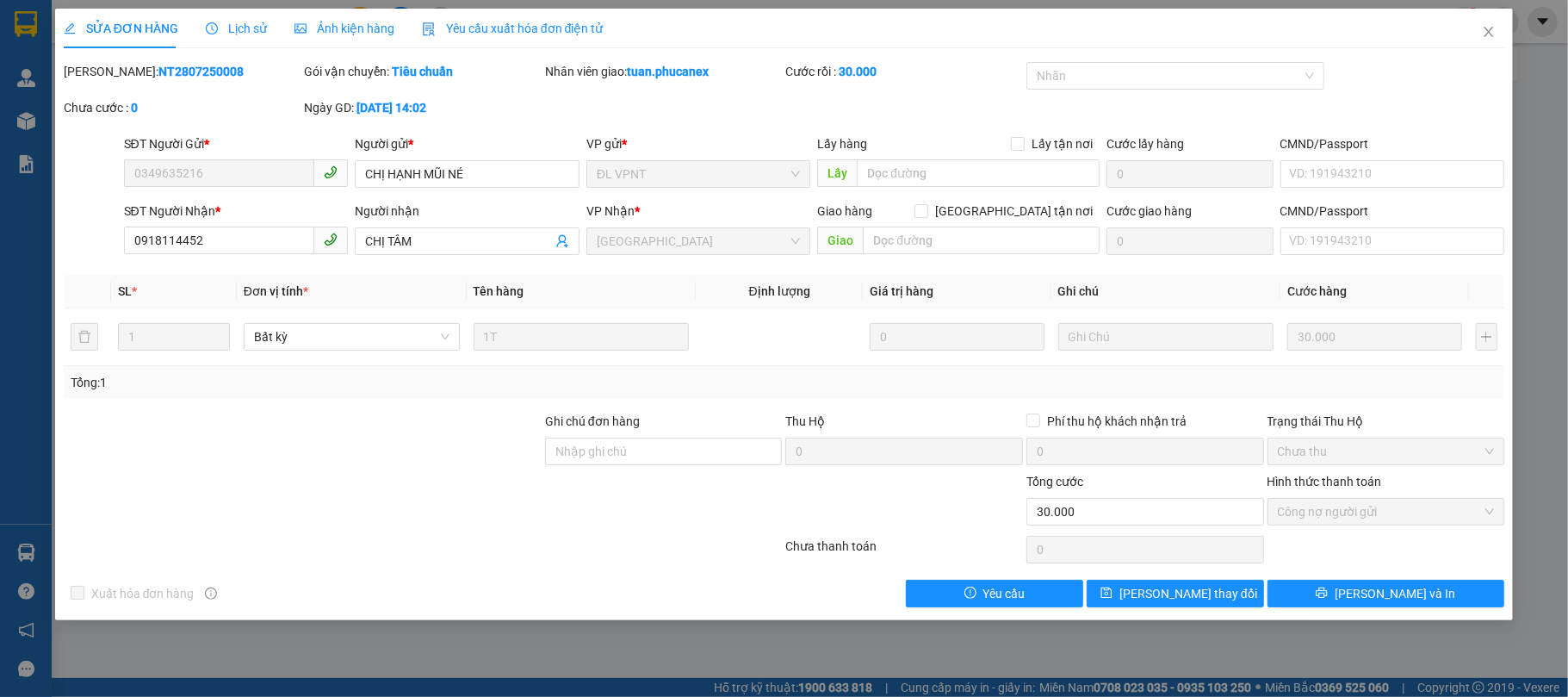
drag, startPoint x: 207, startPoint y: 74, endPoint x: 108, endPoint y: 73, distance: 99.0
click at [108, 73] on div "[PERSON_NAME]: NT2807250008" at bounding box center [182, 71] width 237 height 19
copy b "NT2807250008"
click at [1368, 594] on button "[PERSON_NAME] và In" at bounding box center [1386, 593] width 237 height 28
